Goal: Transaction & Acquisition: Purchase product/service

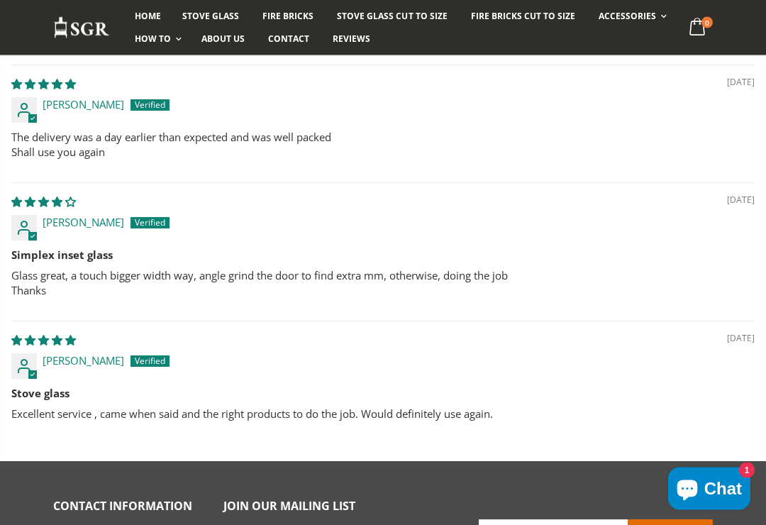
scroll to position [1362, 0]
click at [636, 324] on div "01/11/2018 Russell Dykes Stove glass Excellent service , came when said and the…" at bounding box center [382, 382] width 743 height 123
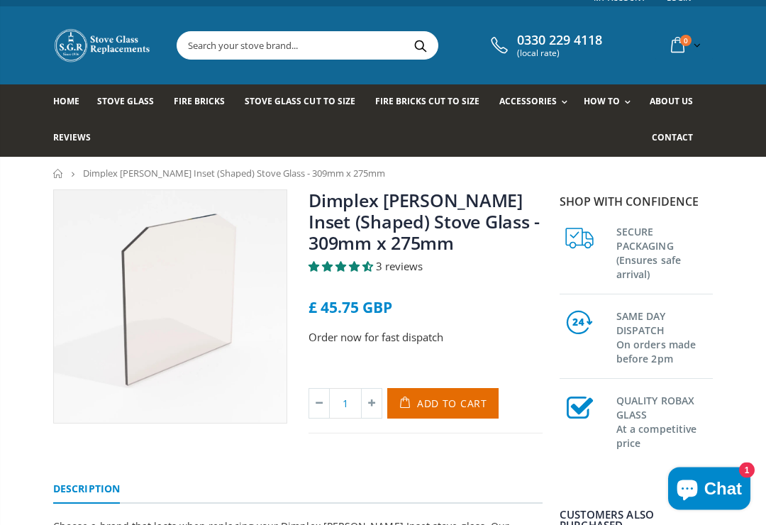
scroll to position [0, 0]
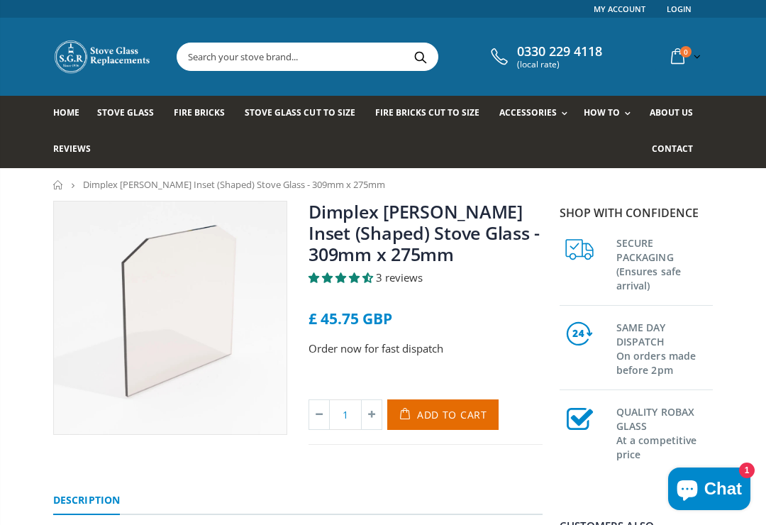
click at [199, 115] on span "Fire Bricks" at bounding box center [199, 112] width 51 height 12
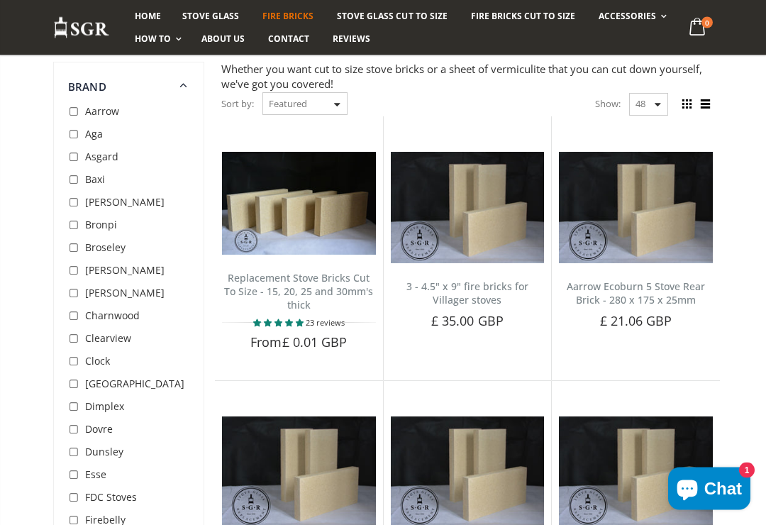
scroll to position [139, 0]
click at [112, 403] on span "Dimplex" at bounding box center [104, 405] width 39 height 13
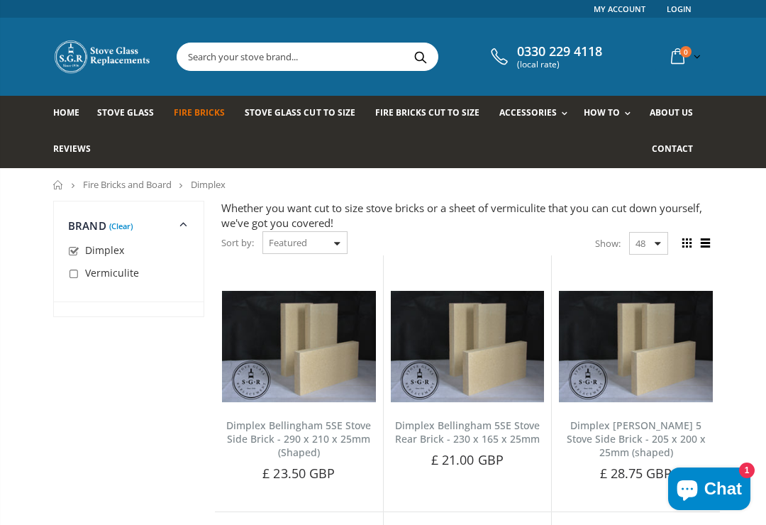
click at [148, 189] on link "Fire Bricks and Board" at bounding box center [127, 184] width 89 height 13
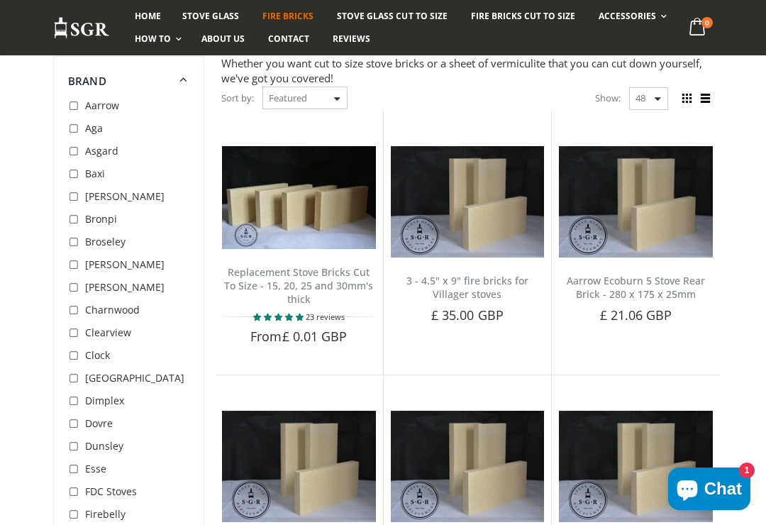
scroll to position [156, 0]
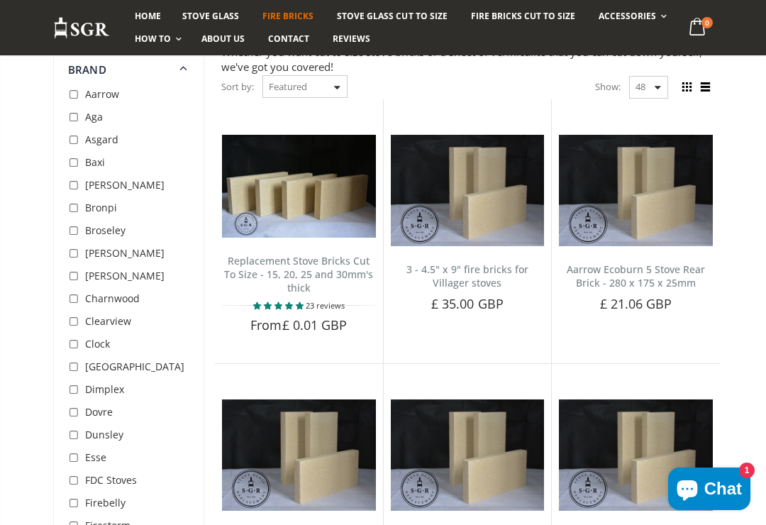
click at [78, 392] on input "checkbox" at bounding box center [75, 390] width 14 height 14
checkbox input "true"
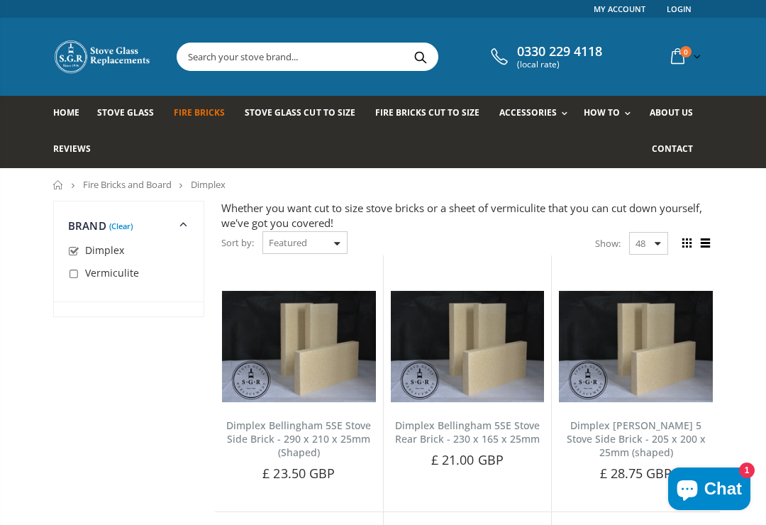
click at [135, 111] on span "Stove Glass" at bounding box center [125, 112] width 57 height 12
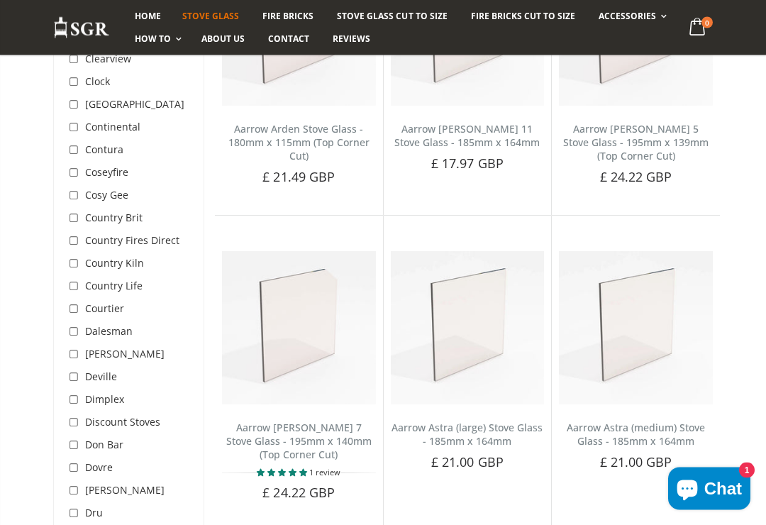
scroll to position [1300, 0]
click at [75, 393] on input "checkbox" at bounding box center [75, 400] width 14 height 14
checkbox input "true"
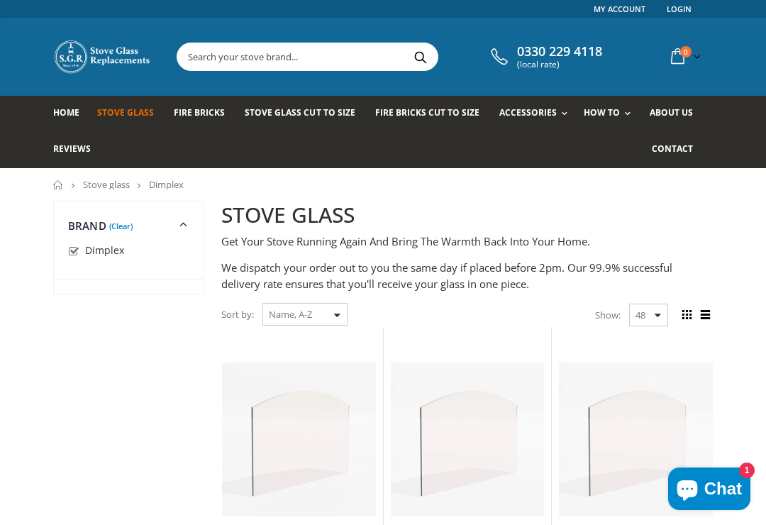
scroll to position [1224, 0]
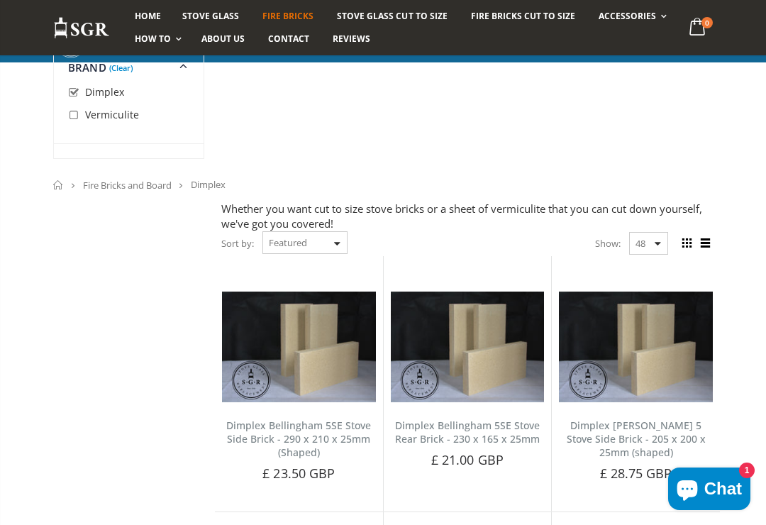
scroll to position [161, 0]
